Goal: Task Accomplishment & Management: Complete application form

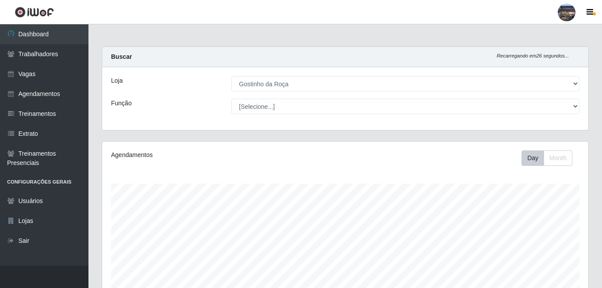
select select "303"
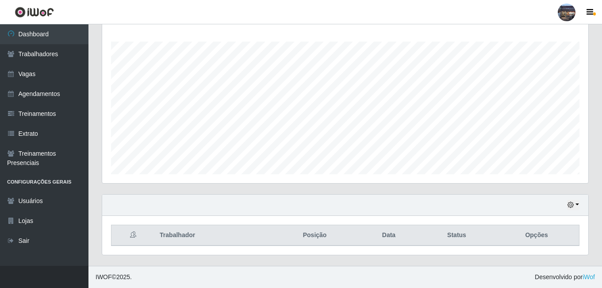
scroll to position [184, 486]
click at [22, 71] on link "Vagas" at bounding box center [44, 74] width 89 height 20
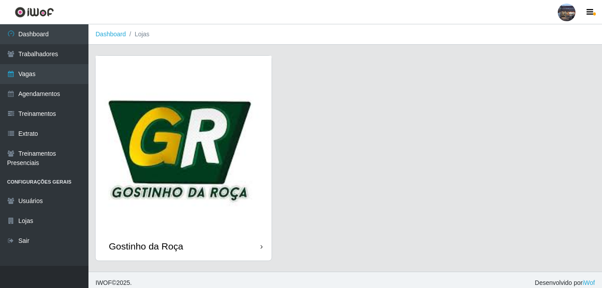
click at [198, 145] on img at bounding box center [184, 144] width 176 height 176
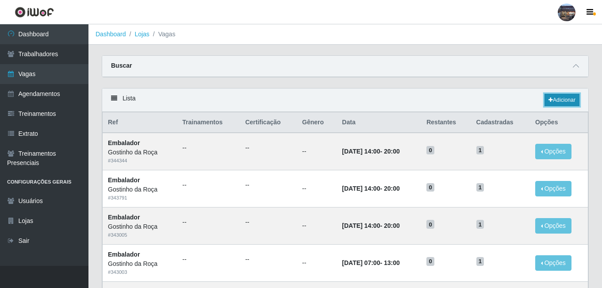
click at [559, 104] on link "Adicionar" at bounding box center [562, 100] width 35 height 12
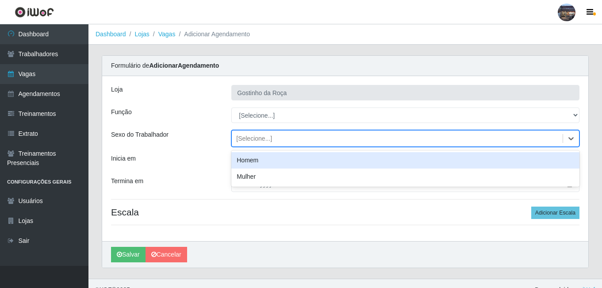
click at [276, 135] on div "[Selecione...]" at bounding box center [397, 138] width 331 height 15
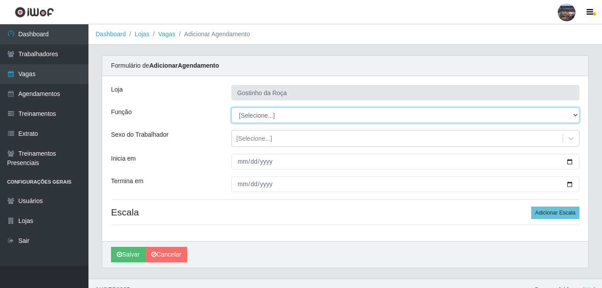
click at [274, 117] on select "[Selecione...] ASG ASG + ASG ++ Embalador Embalador + Embalador ++ Operador de …" at bounding box center [405, 115] width 348 height 15
select select "1"
click at [231, 108] on select "[Selecione...] ASG ASG + ASG ++ Embalador Embalador + Embalador ++ Operador de …" at bounding box center [405, 115] width 348 height 15
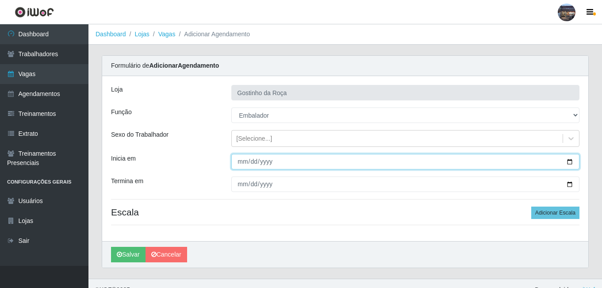
click at [572, 163] on input "Inicia em" at bounding box center [405, 161] width 348 height 15
type input "[DATE]"
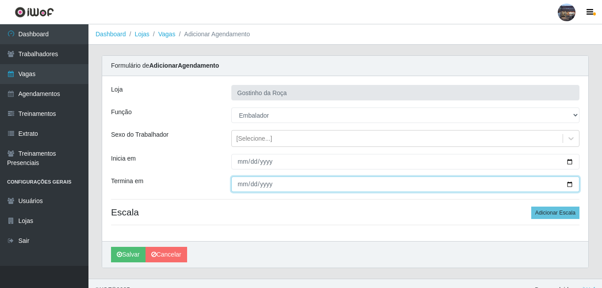
click at [570, 188] on input "Termina em" at bounding box center [405, 184] width 348 height 15
type input "[DATE]"
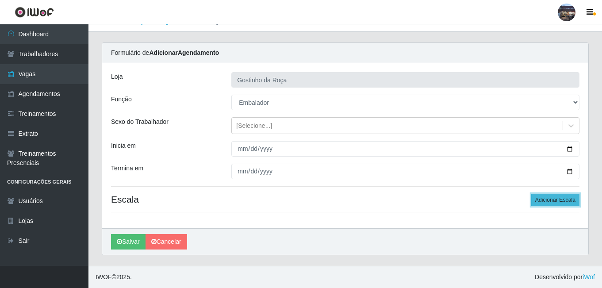
click at [543, 200] on button "Adicionar Escala" at bounding box center [555, 200] width 48 height 12
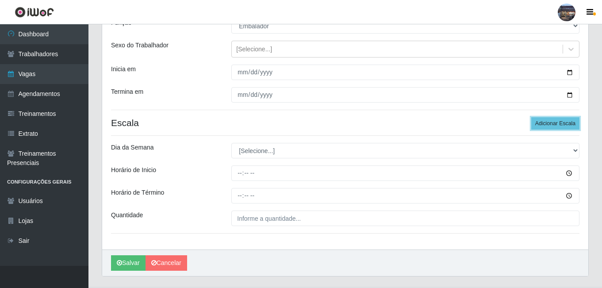
scroll to position [111, 0]
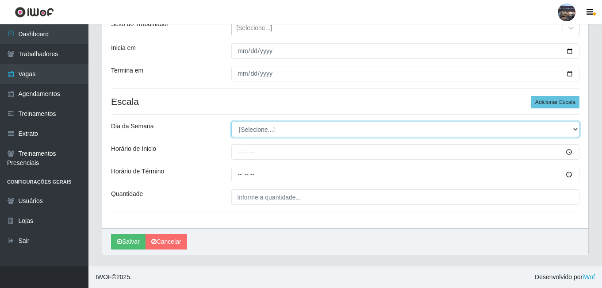
click at [258, 131] on select "[Selecione...] Segunda Terça Quarta Quinta Sexta Sábado Domingo" at bounding box center [405, 129] width 348 height 15
select select "5"
click at [231, 122] on select "[Selecione...] Segunda Terça Quarta Quinta Sexta Sábado Domingo" at bounding box center [405, 129] width 348 height 15
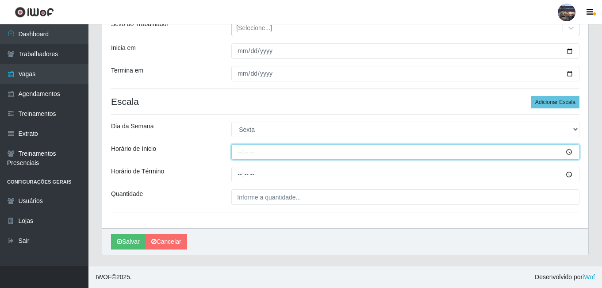
click at [239, 151] on input "Horário de Inicio" at bounding box center [405, 151] width 348 height 15
type input "14:00"
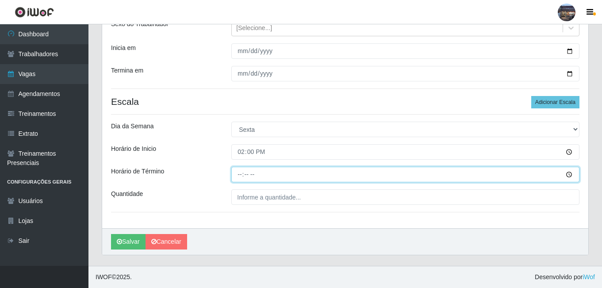
click at [244, 173] on input "Horário de Término" at bounding box center [405, 174] width 348 height 15
type input "20:00"
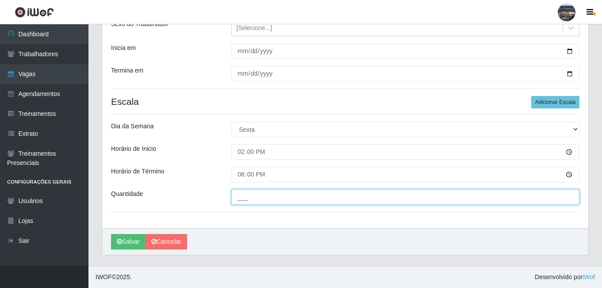
click at [255, 194] on input "___" at bounding box center [405, 196] width 348 height 15
type input "1__"
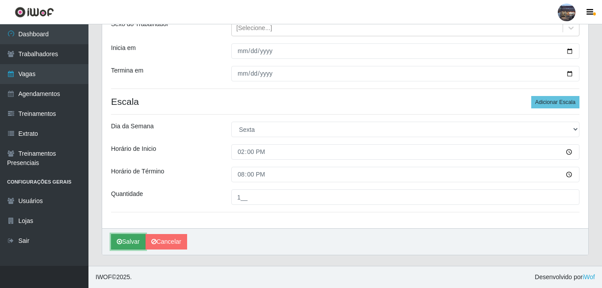
click at [132, 240] on button "Salvar" at bounding box center [128, 241] width 35 height 15
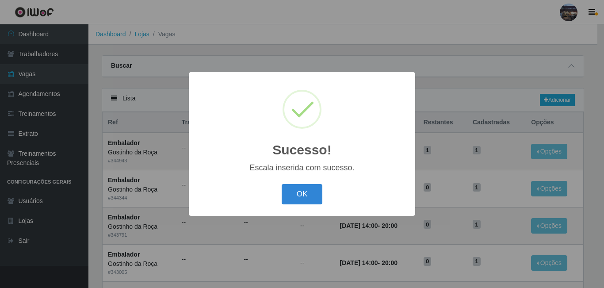
click at [309, 197] on button "OK" at bounding box center [302, 194] width 41 height 21
